Goal: Task Accomplishment & Management: Use online tool/utility

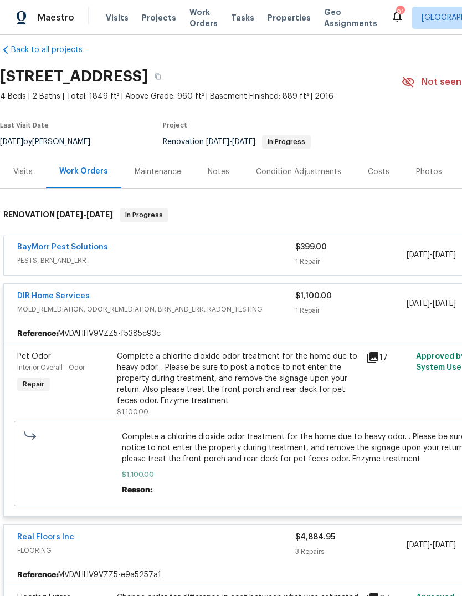
scroll to position [13, 0]
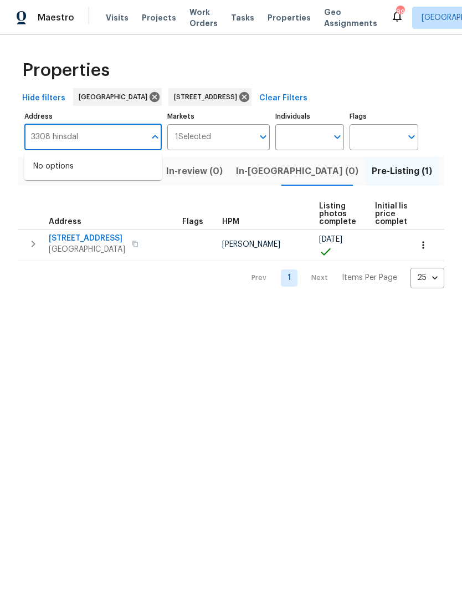
type input "3308 hinsdale"
click at [103, 176] on li "3308 Hinsdale Ln Buford GA 30519" at bounding box center [92, 166] width 137 height 18
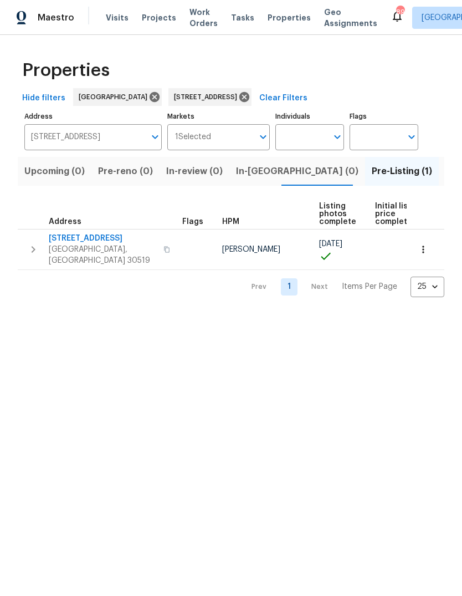
click at [427, 246] on icon "button" at bounding box center [423, 249] width 11 height 11
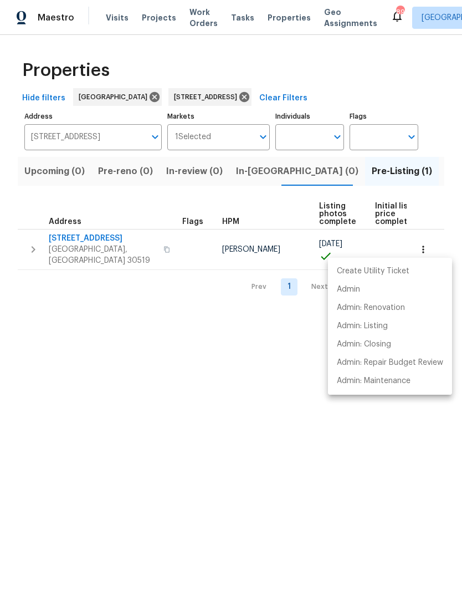
click at [28, 252] on div at bounding box center [231, 298] width 462 height 596
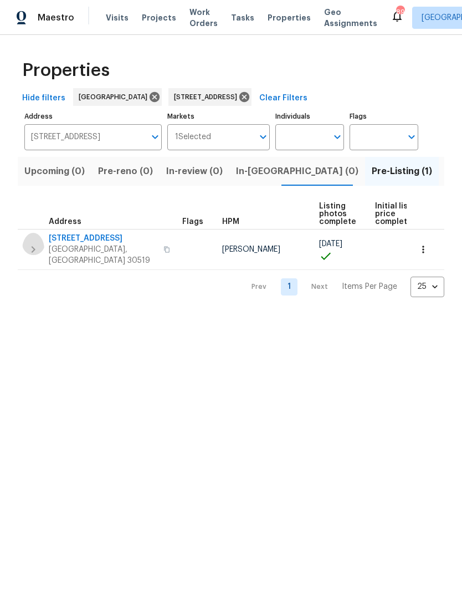
click at [30, 245] on icon "button" at bounding box center [33, 249] width 13 height 13
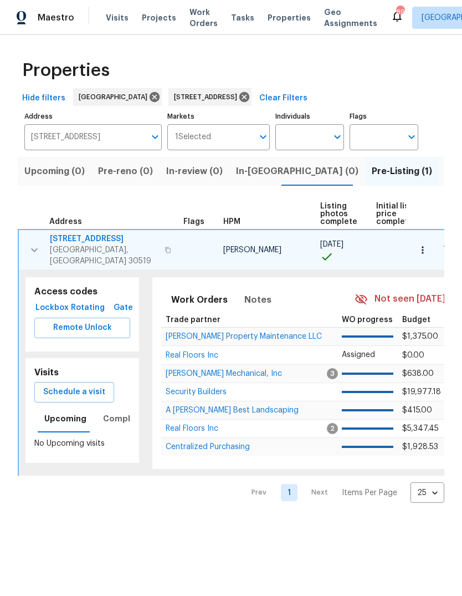
click at [100, 386] on span "Schedule a visit" at bounding box center [74, 392] width 62 height 14
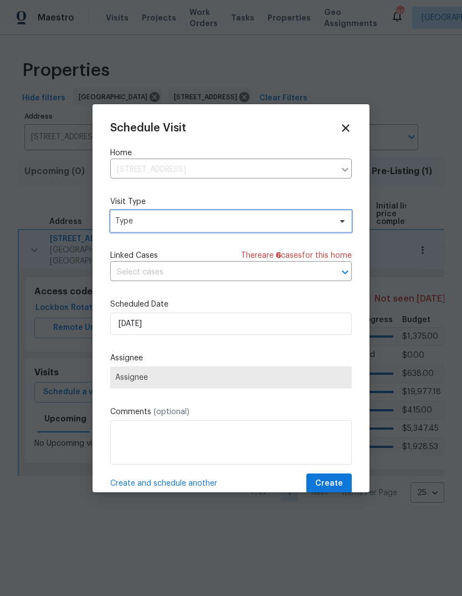
click at [252, 226] on span "Type" at bounding box center [223, 221] width 216 height 11
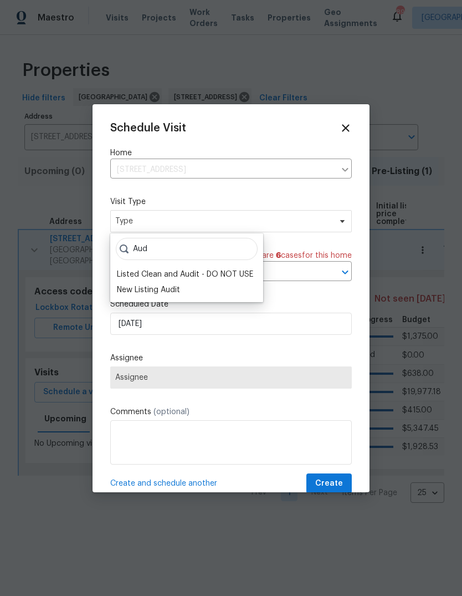
type input "Aud"
click at [162, 290] on div "New Listing Audit" at bounding box center [148, 289] width 63 height 11
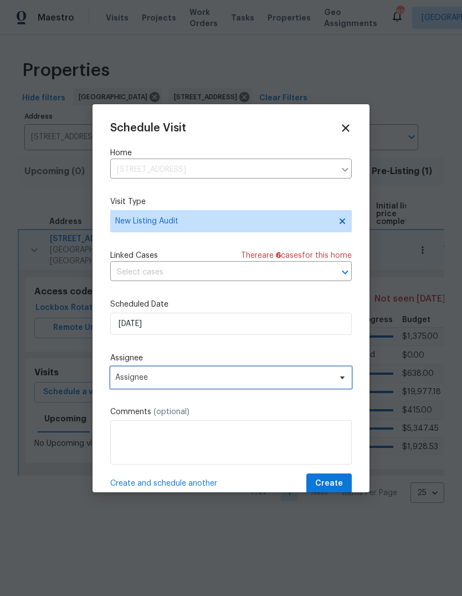
click at [203, 379] on span "Assignee" at bounding box center [223, 377] width 217 height 9
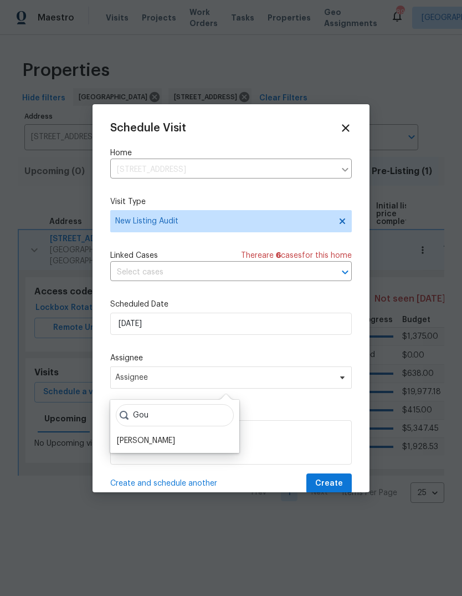
type input "Gou"
click at [175, 436] on div "[PERSON_NAME]" at bounding box center [146, 440] width 58 height 11
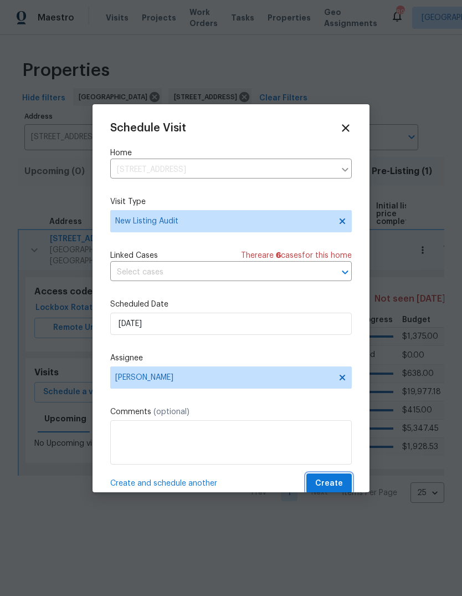
click at [335, 487] on span "Create" at bounding box center [329, 484] width 28 height 14
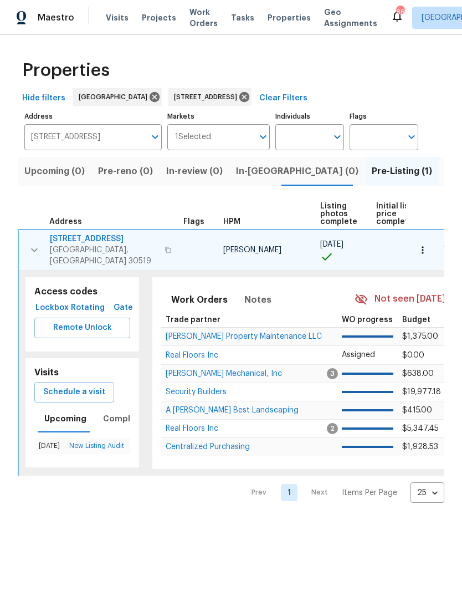
click at [96, 134] on input "3308 Hinsdale Ln Buford GA 30519" at bounding box center [84, 137] width 121 height 26
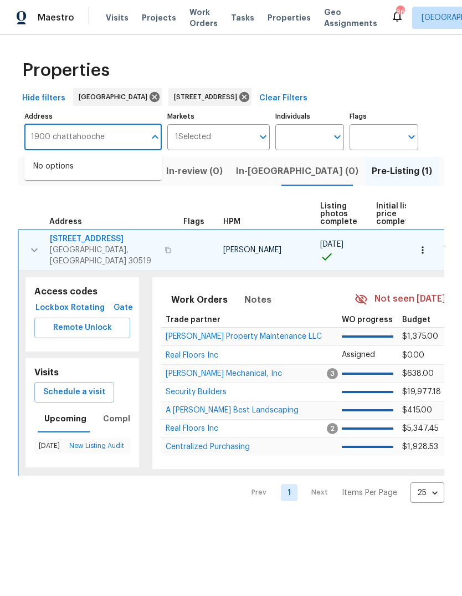
type input "1900 chattahoochee"
click at [107, 167] on li "1900 Chattahoochee Run Dr Suwanee GA 30024" at bounding box center [92, 172] width 137 height 30
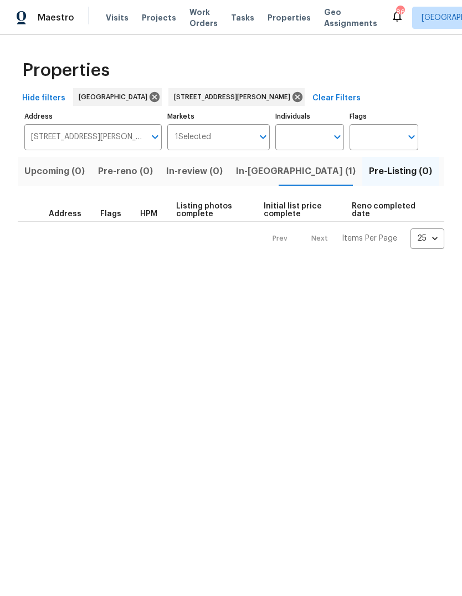
click at [262, 167] on span "In-reno (1)" at bounding box center [296, 172] width 120 height 16
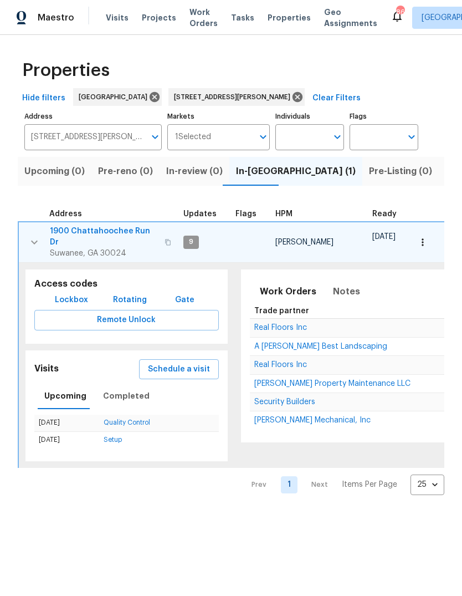
click at [26, 236] on button "button" at bounding box center [34, 242] width 22 height 33
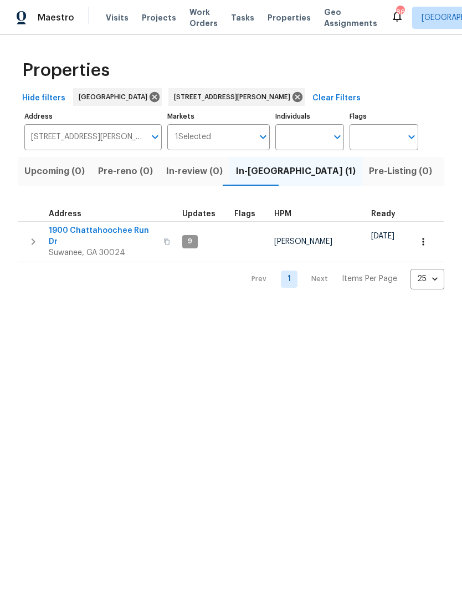
click at [38, 230] on button "button" at bounding box center [33, 241] width 22 height 33
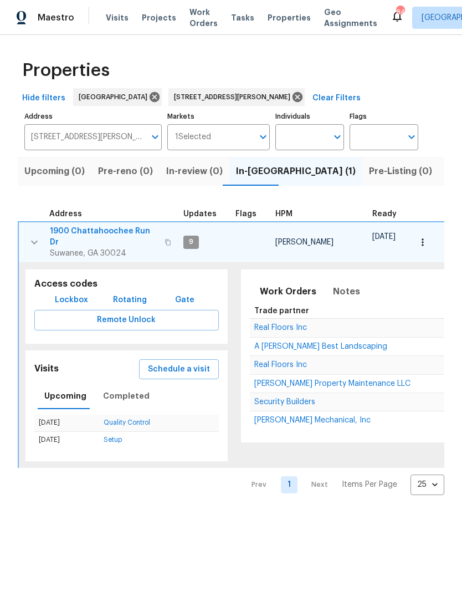
click at [181, 359] on button "Schedule a visit" at bounding box center [179, 369] width 80 height 21
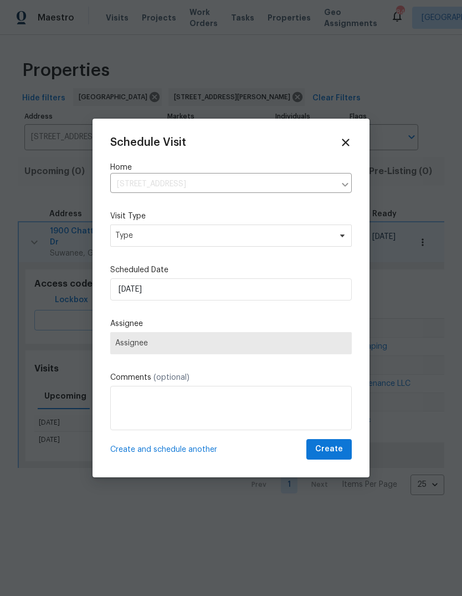
click at [227, 233] on div "Schedule Visit Home 1900 Chattahoochee Run Dr, Suwanee, GA 30024 ​ Visit Type T…" at bounding box center [231, 297] width 242 height 323
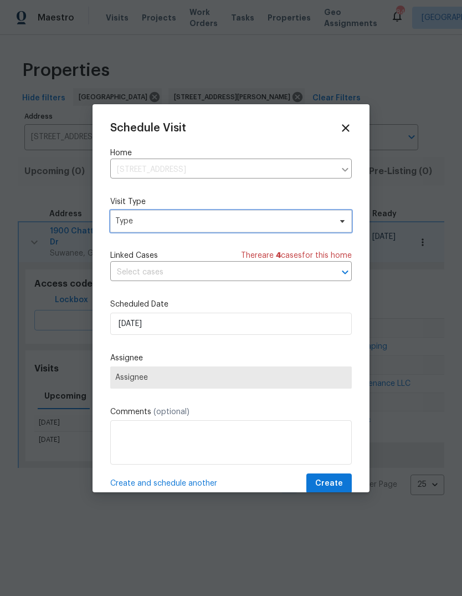
click at [272, 223] on span "Type" at bounding box center [223, 221] width 216 height 11
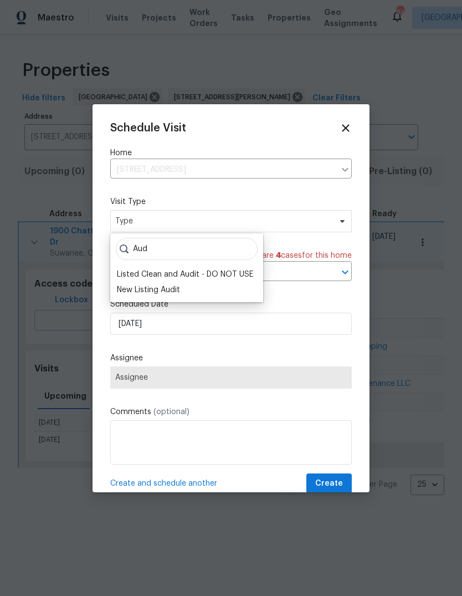
type input "Aud"
click at [170, 294] on div "New Listing Audit" at bounding box center [148, 289] width 63 height 11
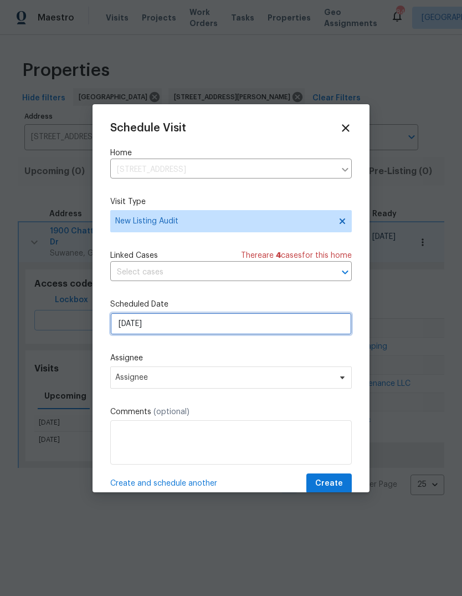
click at [177, 329] on input "9/15/2025" at bounding box center [231, 324] width 242 height 22
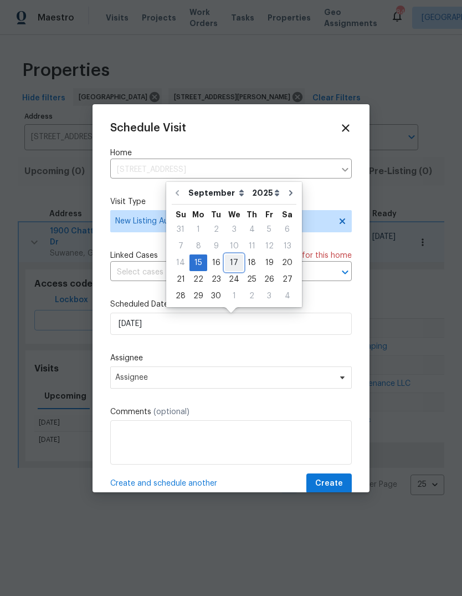
click at [235, 263] on div "17" at bounding box center [234, 263] width 18 height 16
type input "[DATE]"
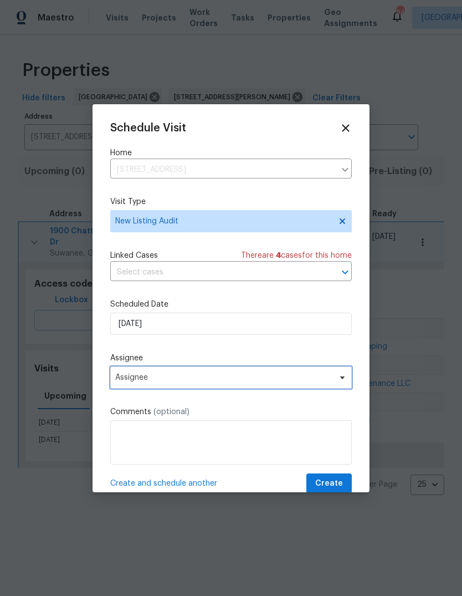
click at [185, 379] on span "Assignee" at bounding box center [223, 377] width 217 height 9
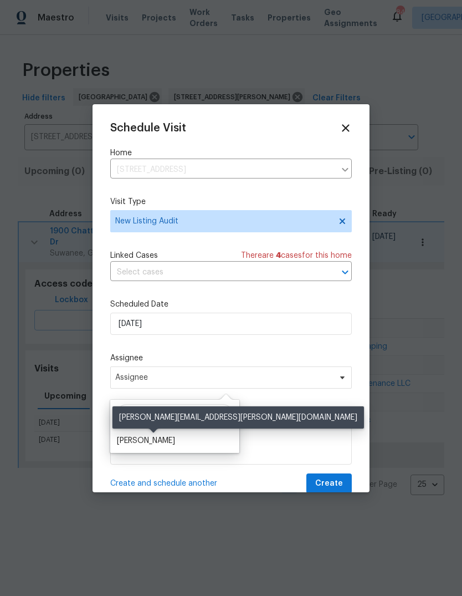
type input "Gou"
click at [166, 446] on div "[PERSON_NAME]" at bounding box center [146, 440] width 58 height 11
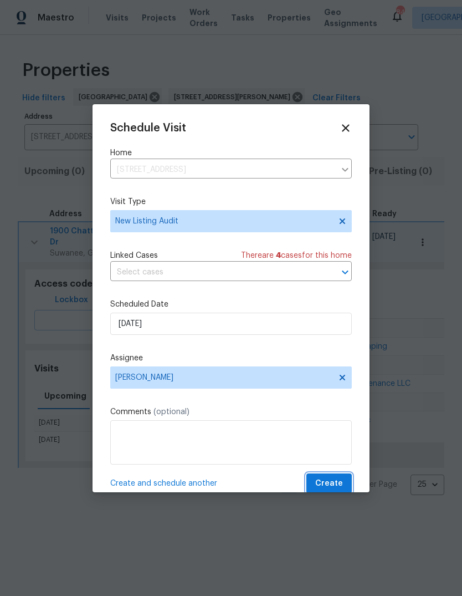
click at [343, 491] on button "Create" at bounding box center [329, 483] width 45 height 21
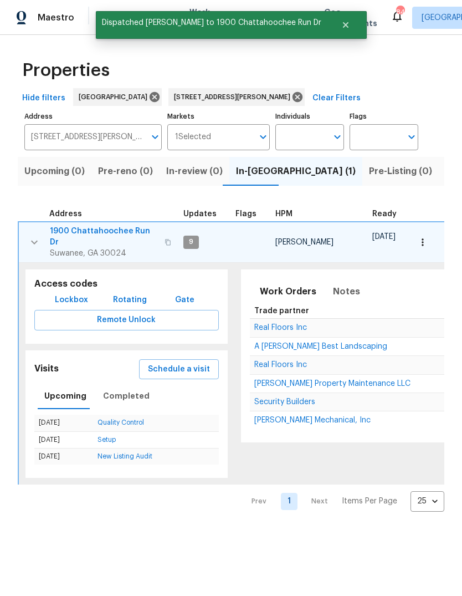
click at [183, 363] on span "Schedule a visit" at bounding box center [179, 370] width 62 height 14
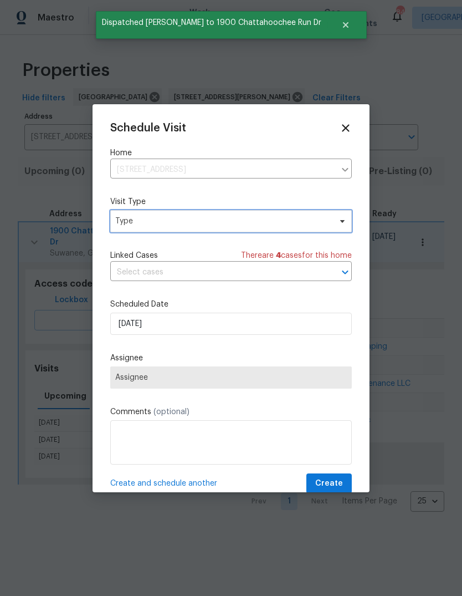
click at [201, 226] on span "Type" at bounding box center [223, 221] width 216 height 11
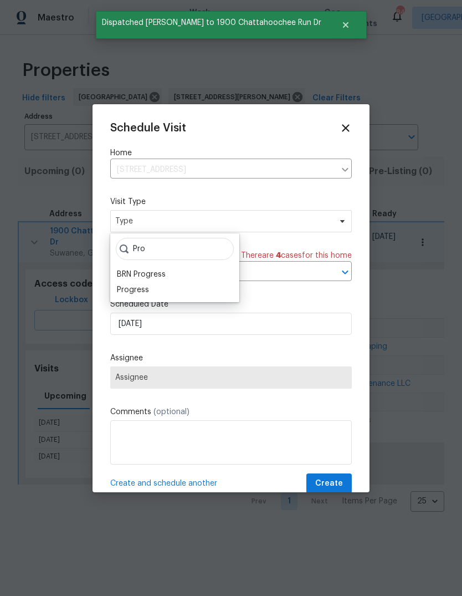
type input "Pro"
click at [137, 294] on div "Progress" at bounding box center [133, 289] width 32 height 11
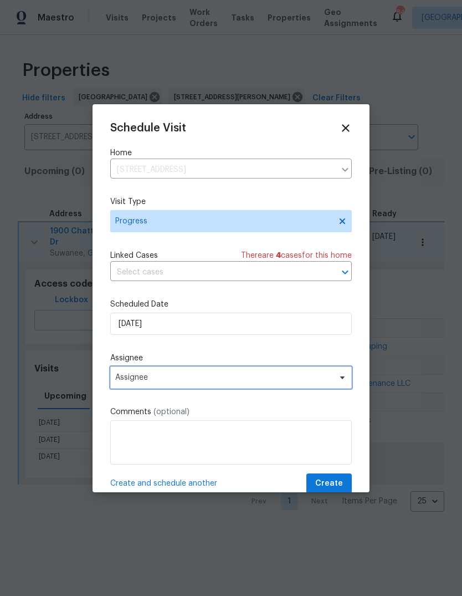
click at [182, 382] on span "Assignee" at bounding box center [223, 377] width 217 height 9
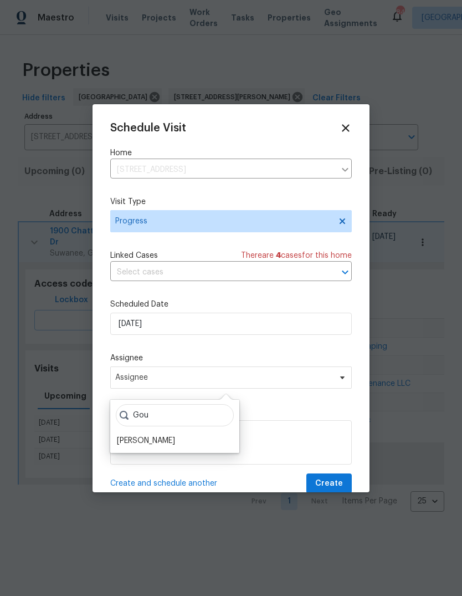
type input "Gou"
click at [172, 443] on div "[PERSON_NAME]" at bounding box center [146, 440] width 58 height 11
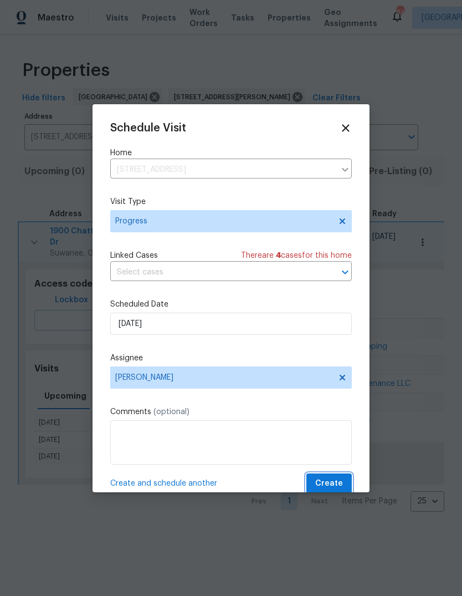
click at [333, 491] on span "Create" at bounding box center [329, 484] width 28 height 14
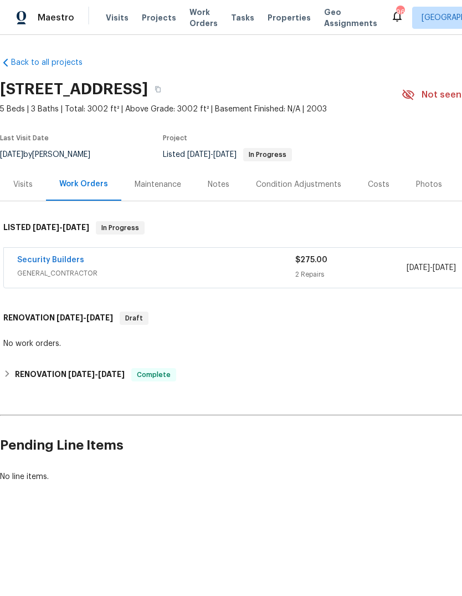
click at [260, 268] on span "GENERAL_CONTRACTOR" at bounding box center [156, 273] width 278 height 11
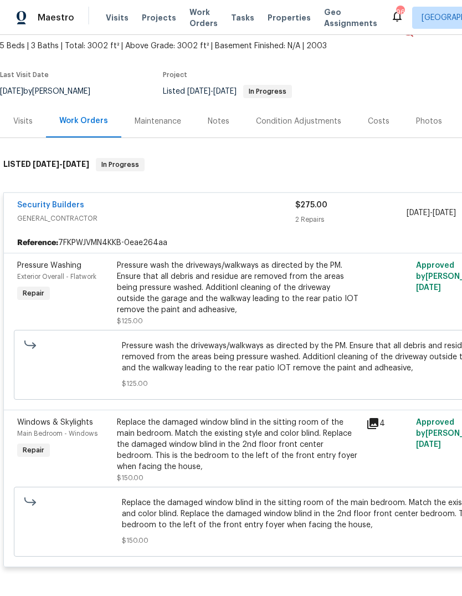
scroll to position [62, 0]
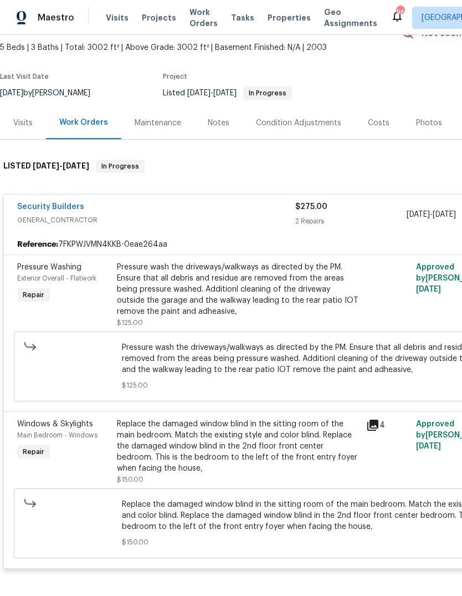
click at [375, 126] on div "Costs" at bounding box center [379, 123] width 22 height 11
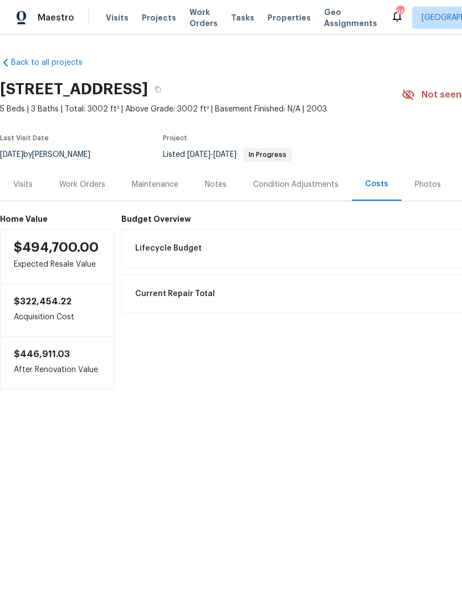
click at [25, 179] on div "Visits" at bounding box center [22, 184] width 19 height 11
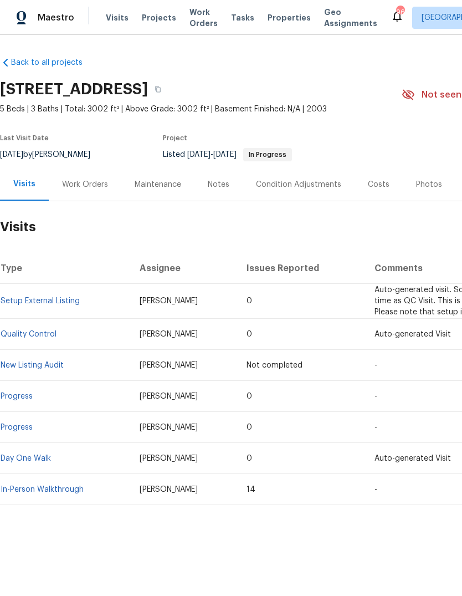
click at [89, 186] on div "Work Orders" at bounding box center [85, 184] width 46 height 11
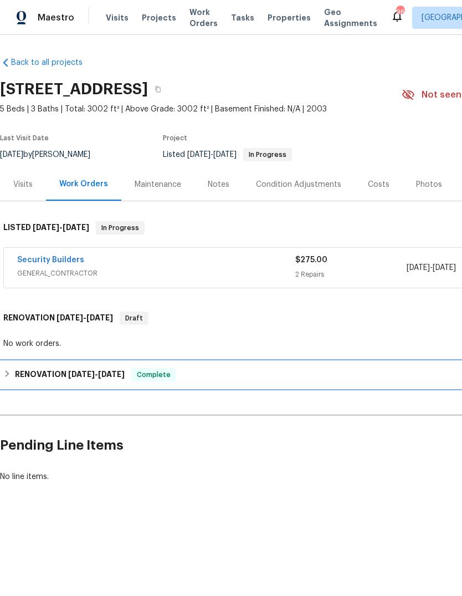
click at [12, 374] on div "RENOVATION 8/25/25 - 9/15/25 Complete" at bounding box center [313, 374] width 620 height 13
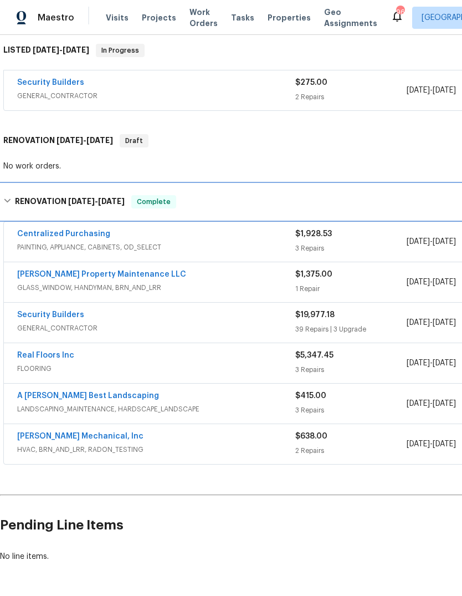
scroll to position [177, 0]
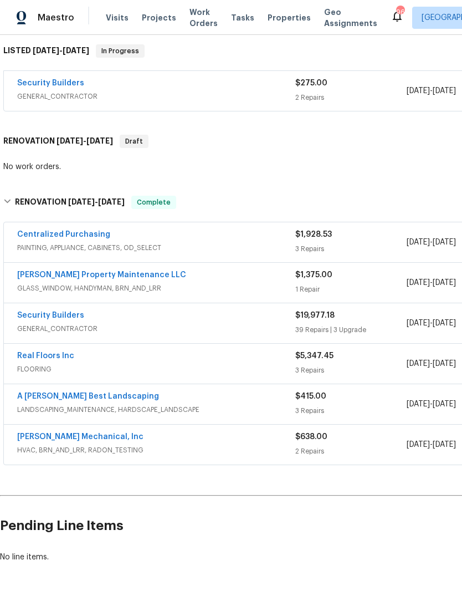
click at [251, 332] on span "GENERAL_CONTRACTOR" at bounding box center [156, 328] width 278 height 11
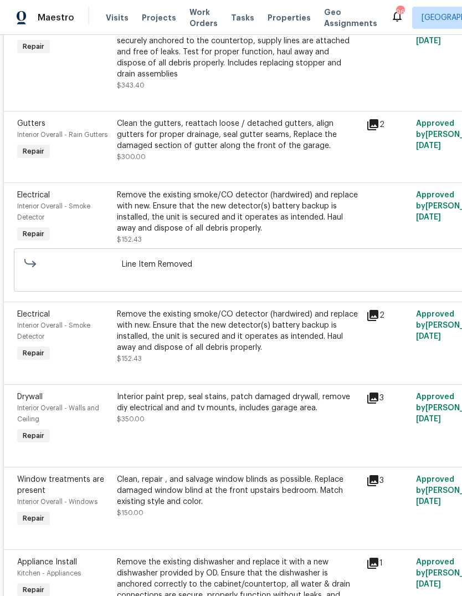
scroll to position [0, 0]
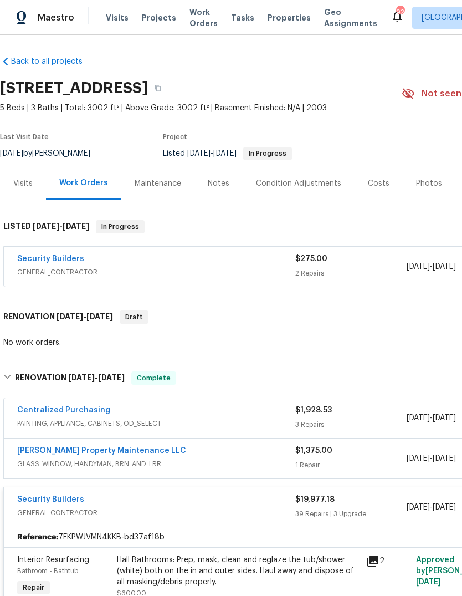
scroll to position [2, 0]
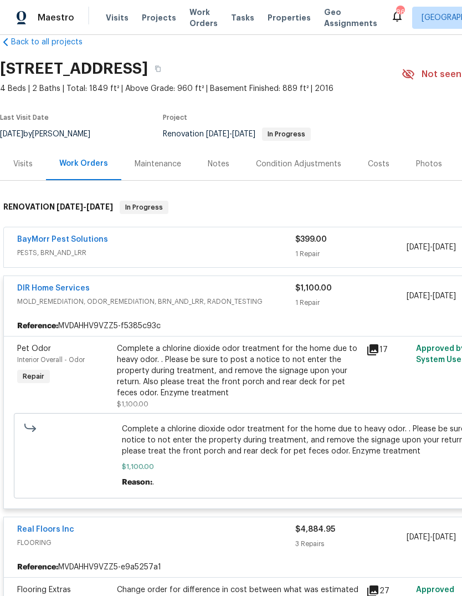
scroll to position [20, 0]
click at [371, 165] on div "Costs" at bounding box center [379, 164] width 22 height 11
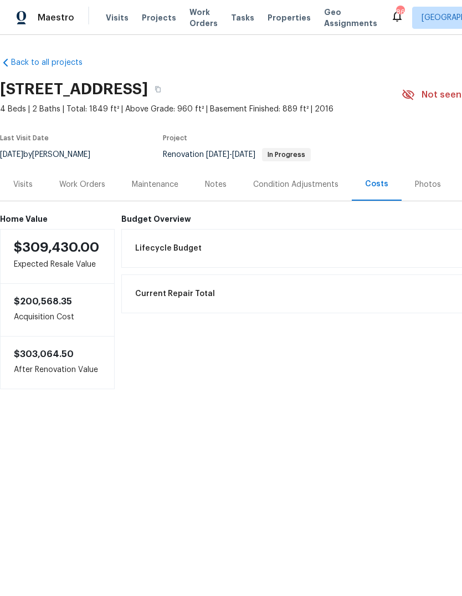
click at [20, 178] on div "Visits" at bounding box center [23, 184] width 46 height 33
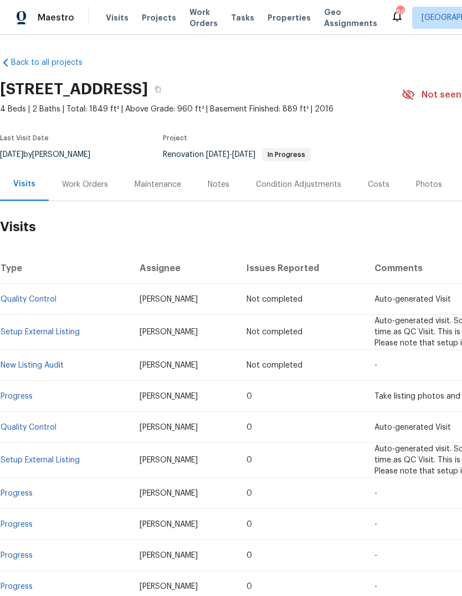
click at [218, 190] on div "Notes" at bounding box center [219, 184] width 22 height 11
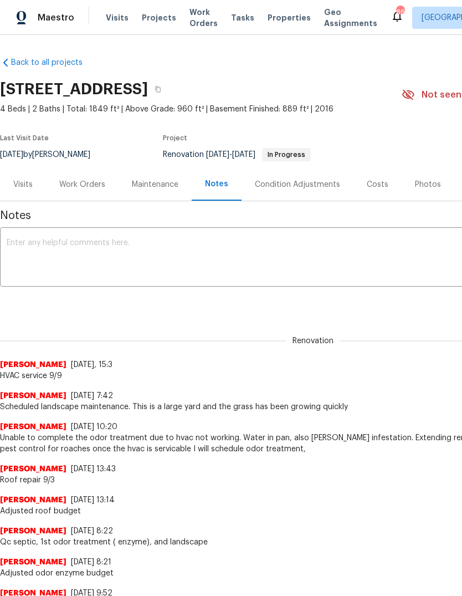
click at [224, 262] on textarea at bounding box center [313, 258] width 613 height 39
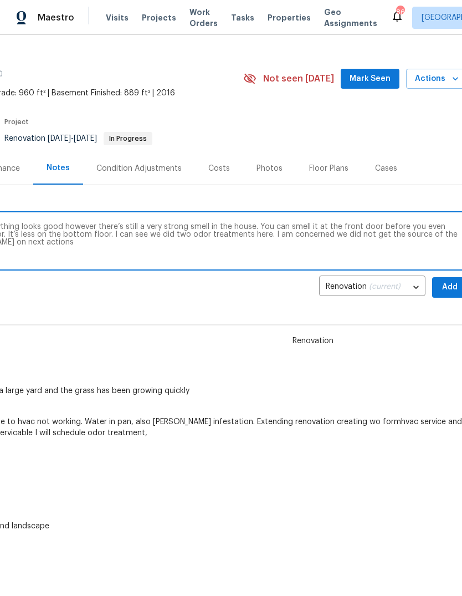
scroll to position [15, 160]
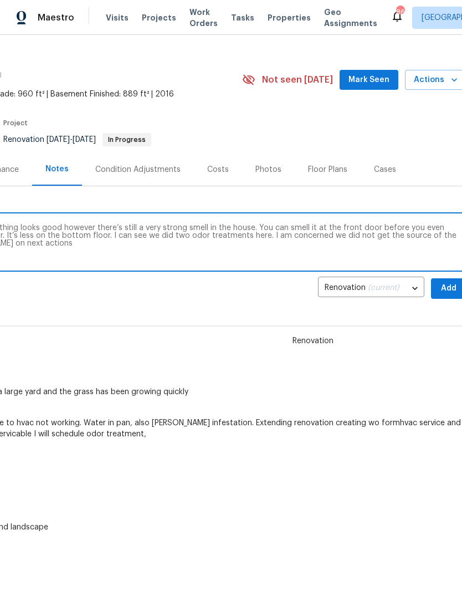
click at [236, 231] on textarea "I completed my audit on this home. Everything looks good however there’s still …" at bounding box center [153, 243] width 613 height 39
click at [235, 230] on textarea "I completed my audit on this home. Everything looks good however there’s still …" at bounding box center [153, 243] width 613 height 39
click at [237, 236] on textarea "I completed my audit on this home. Everything looks good however there’s still …" at bounding box center [153, 243] width 613 height 39
type textarea "I completed my audit on this home. Everything looks good however there’s still …"
click at [455, 291] on span "Add" at bounding box center [449, 289] width 18 height 14
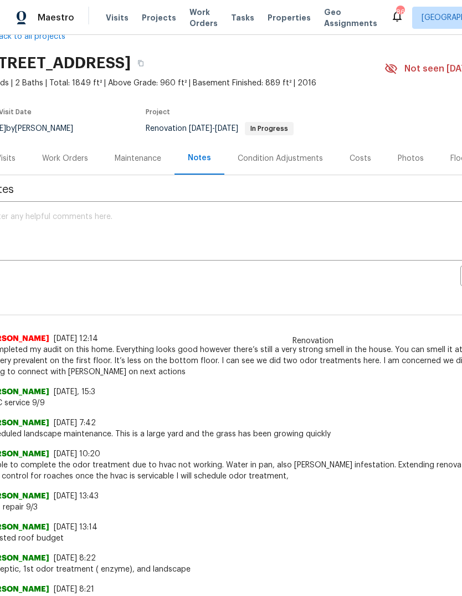
scroll to position [30, 8]
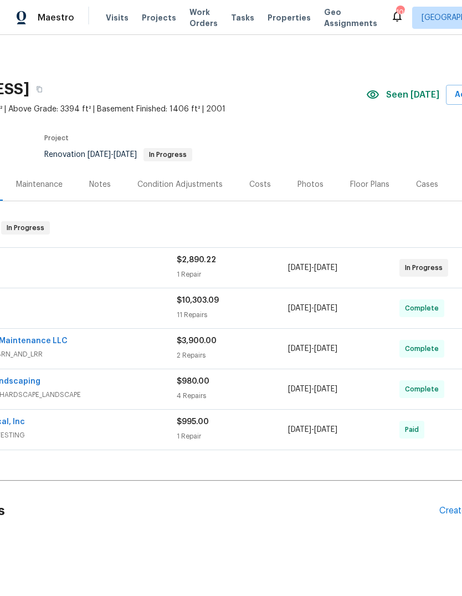
scroll to position [0, 107]
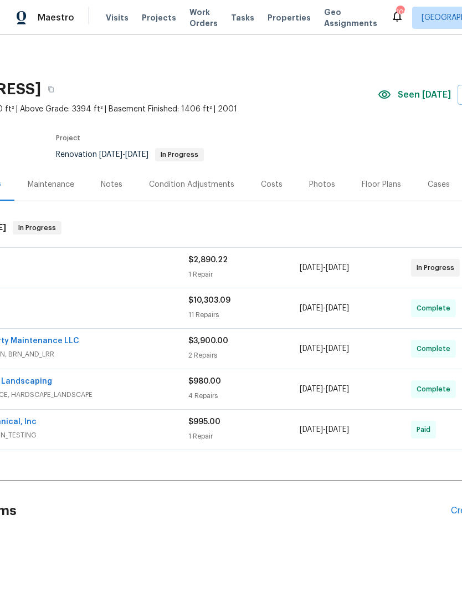
click at [269, 181] on div "Costs" at bounding box center [272, 184] width 22 height 11
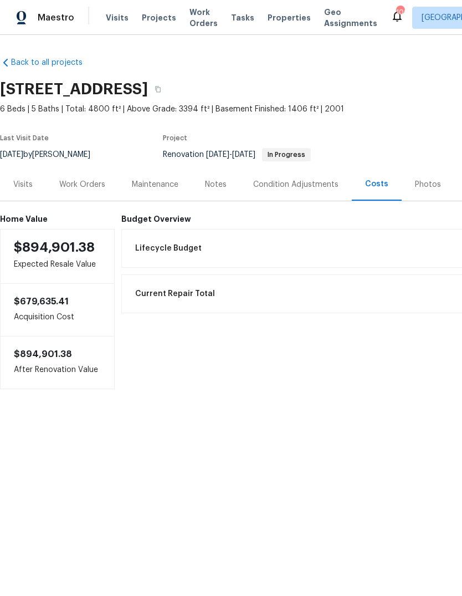
click at [26, 177] on div "Visits" at bounding box center [23, 184] width 46 height 33
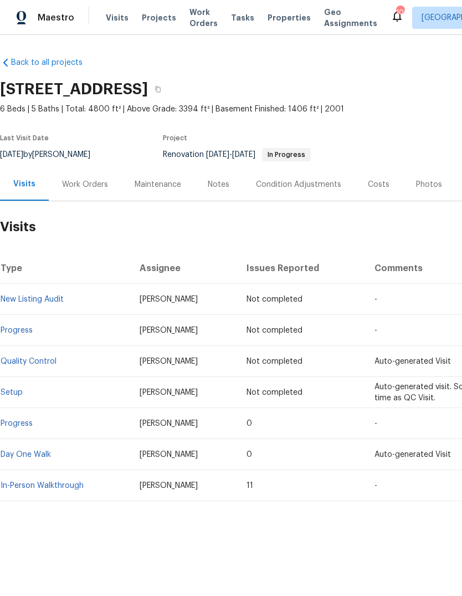
click at [87, 190] on div "Work Orders" at bounding box center [85, 184] width 46 height 11
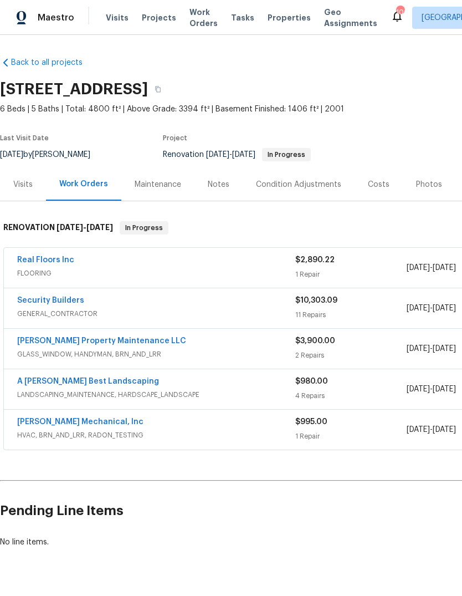
click at [382, 188] on div "Costs" at bounding box center [379, 184] width 22 height 11
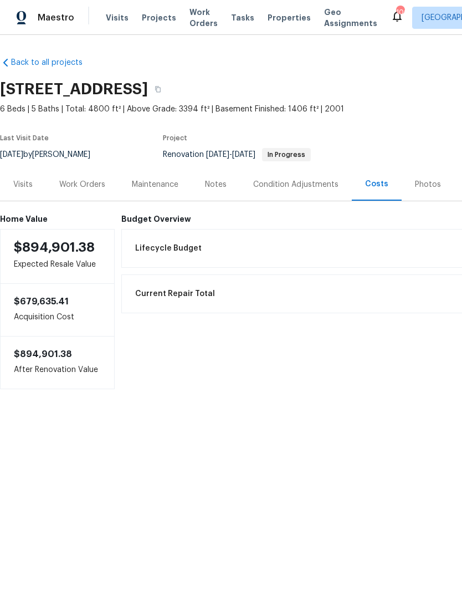
click at [74, 188] on div "Work Orders" at bounding box center [82, 184] width 46 height 11
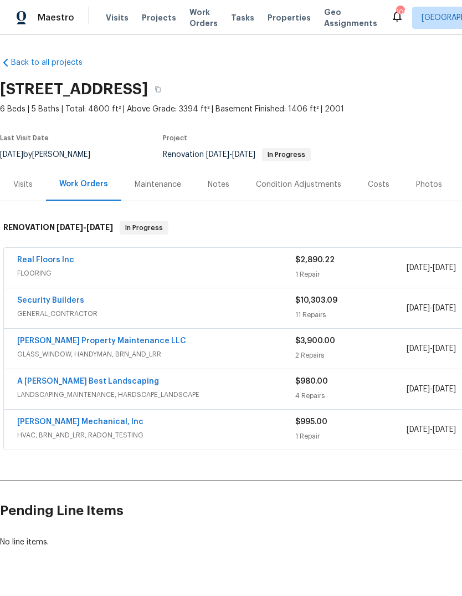
click at [234, 271] on span "FLOORING" at bounding box center [156, 273] width 278 height 11
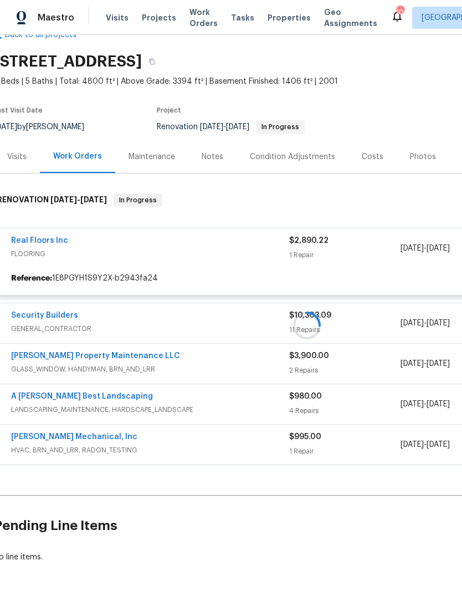
scroll to position [28, 7]
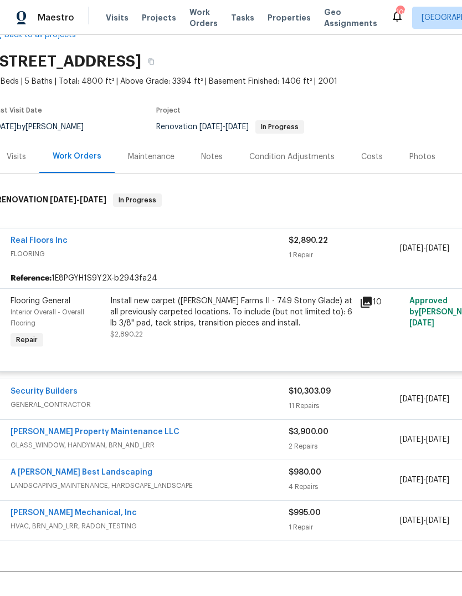
click at [231, 399] on div "Security Builders" at bounding box center [150, 392] width 278 height 13
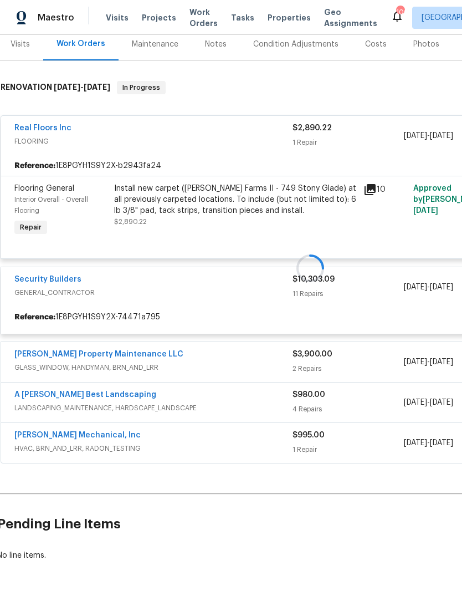
scroll to position [140, 3]
click at [228, 359] on div at bounding box center [310, 268] width 627 height 397
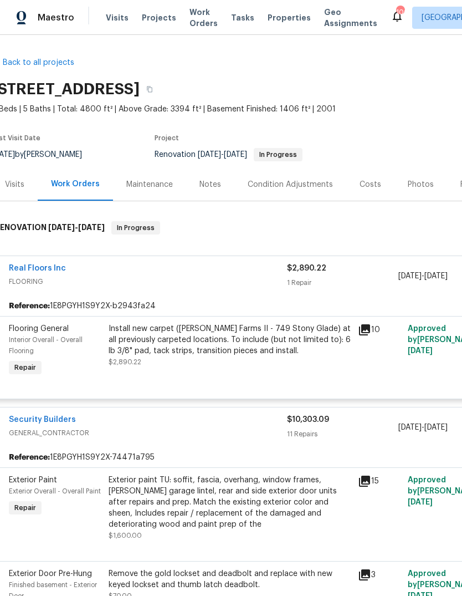
scroll to position [0, 8]
click at [370, 183] on div "Costs" at bounding box center [371, 184] width 22 height 11
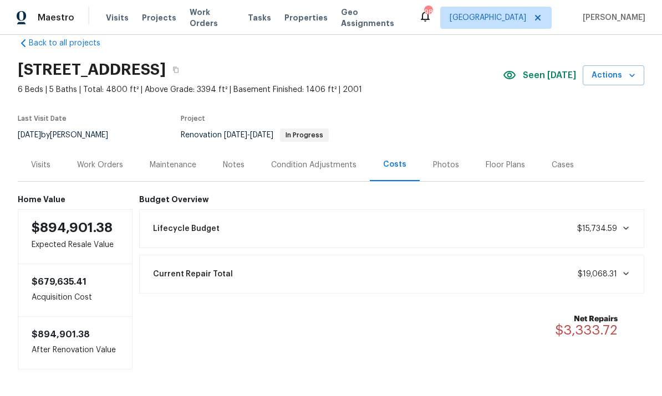
scroll to position [19, 0]
click at [109, 164] on div "Work Orders" at bounding box center [100, 165] width 46 height 11
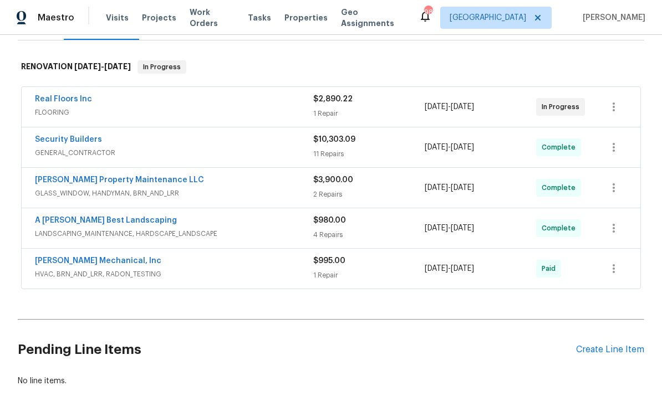
scroll to position [165, 0]
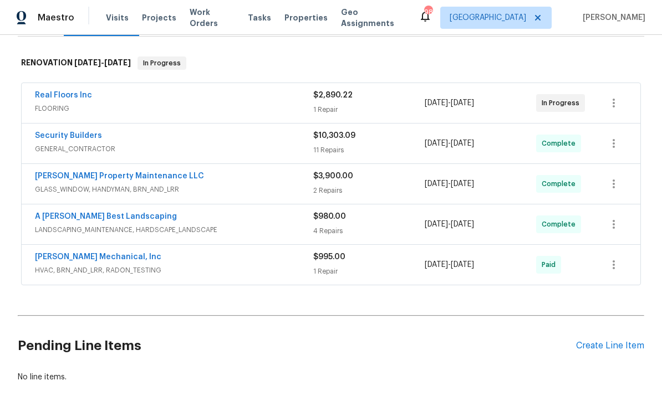
click at [218, 108] on span "FLOORING" at bounding box center [174, 108] width 278 height 11
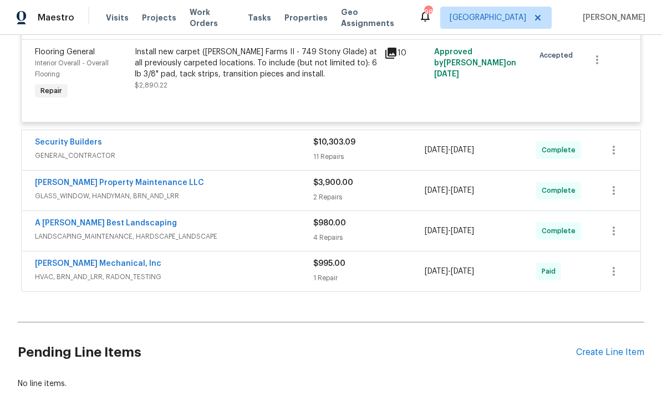
scroll to position [276, 0]
click at [283, 155] on span "GENERAL_CONTRACTOR" at bounding box center [174, 156] width 278 height 11
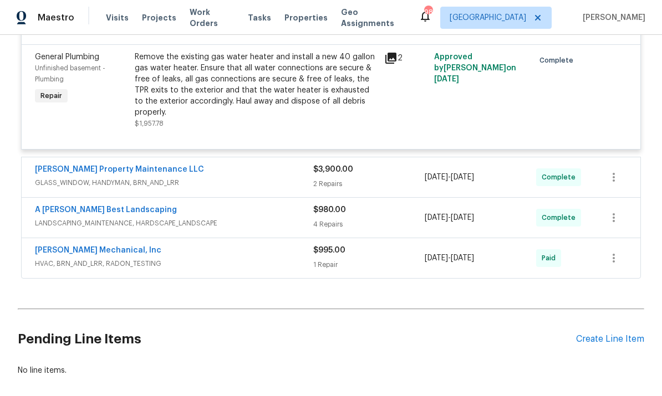
scroll to position [1724, 0]
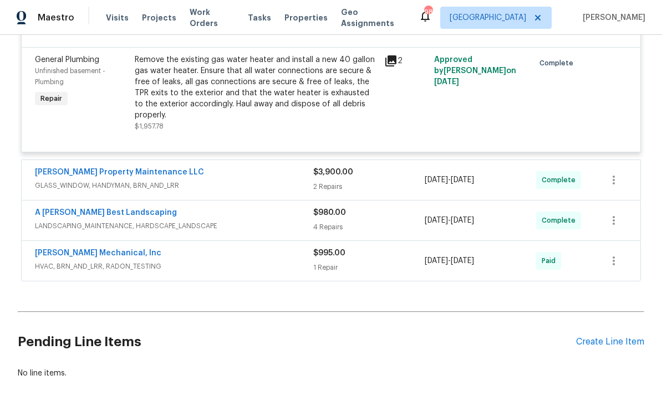
click at [396, 185] on div "2 Repairs" at bounding box center [368, 186] width 111 height 11
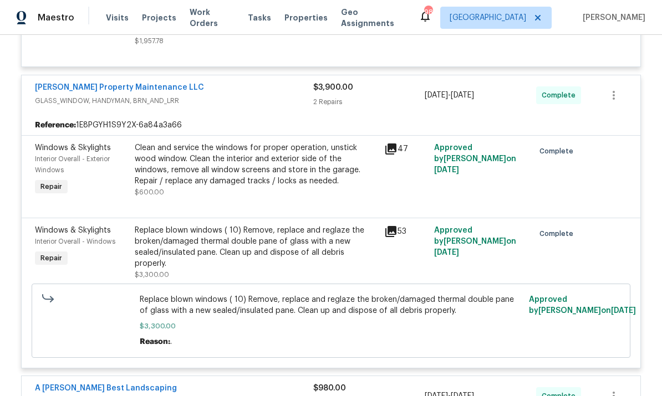
scroll to position [1811, 0]
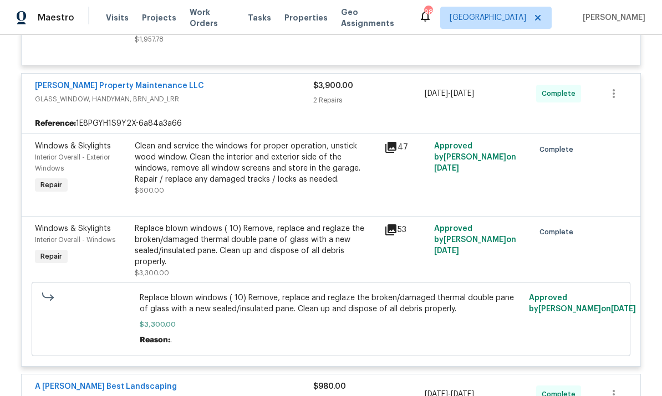
click at [394, 228] on icon at bounding box center [390, 230] width 11 height 11
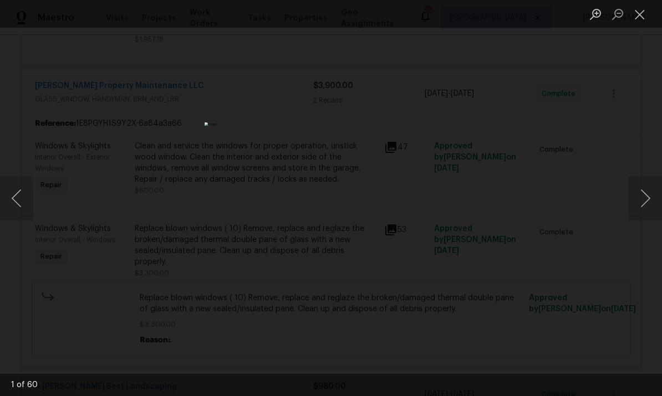
click at [462, 197] on button "Next image" at bounding box center [645, 198] width 33 height 44
click at [462, 198] on button "Next image" at bounding box center [645, 198] width 33 height 44
click at [462, 196] on button "Next image" at bounding box center [645, 198] width 33 height 44
click at [462, 197] on button "Next image" at bounding box center [645, 198] width 33 height 44
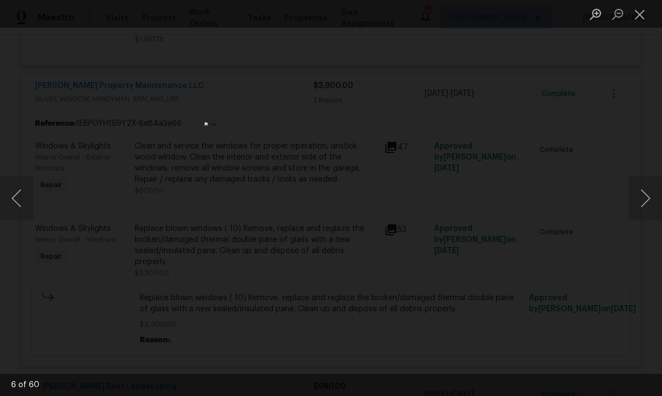
click at [462, 197] on button "Next image" at bounding box center [645, 198] width 33 height 44
click at [462, 199] on button "Next image" at bounding box center [645, 198] width 33 height 44
click at [462, 200] on button "Next image" at bounding box center [645, 198] width 33 height 44
click at [462, 14] on button "Close lightbox" at bounding box center [640, 13] width 22 height 19
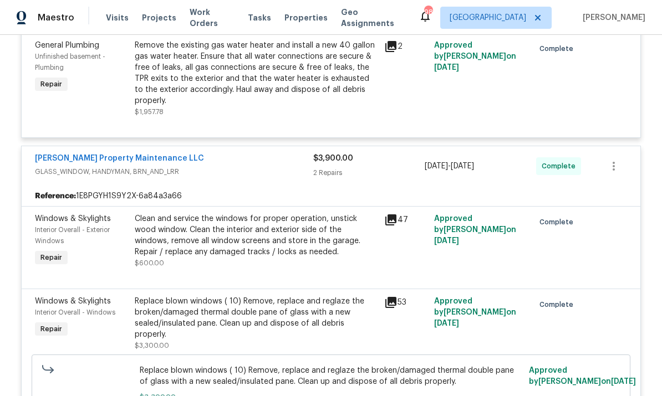
scroll to position [1739, 0]
click at [386, 171] on div "2 Repairs" at bounding box center [368, 172] width 111 height 11
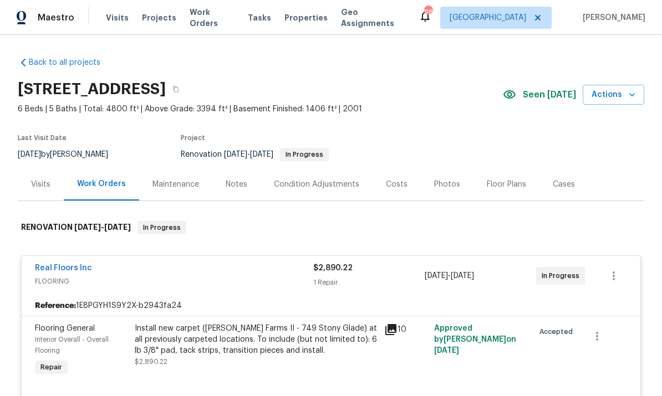
scroll to position [0, 0]
click at [390, 281] on div "1 Repair" at bounding box center [368, 282] width 111 height 11
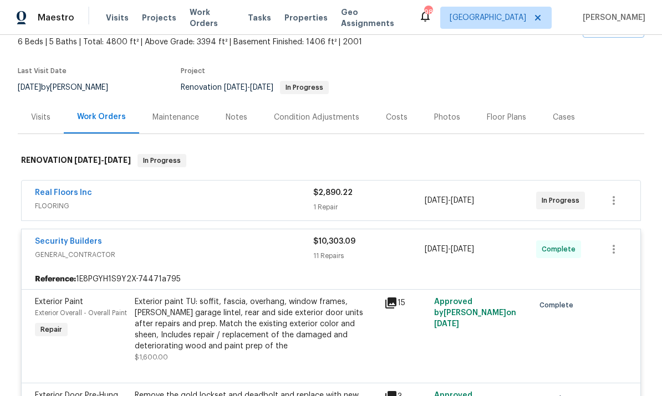
scroll to position [85, 0]
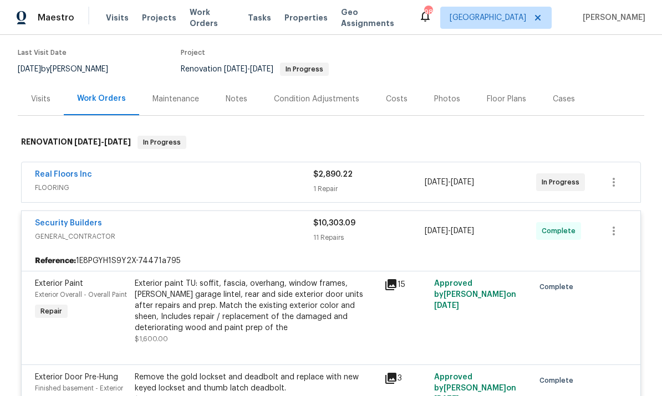
click at [397, 231] on div "$10,303.09 11 Repairs" at bounding box center [368, 231] width 111 height 27
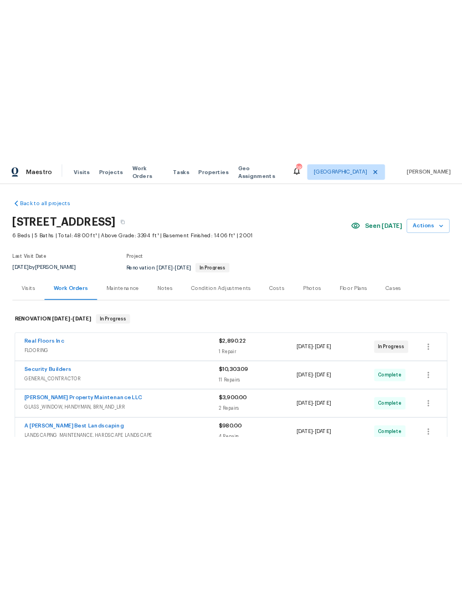
scroll to position [0, 0]
